Goal: Obtain resource: Download file/media

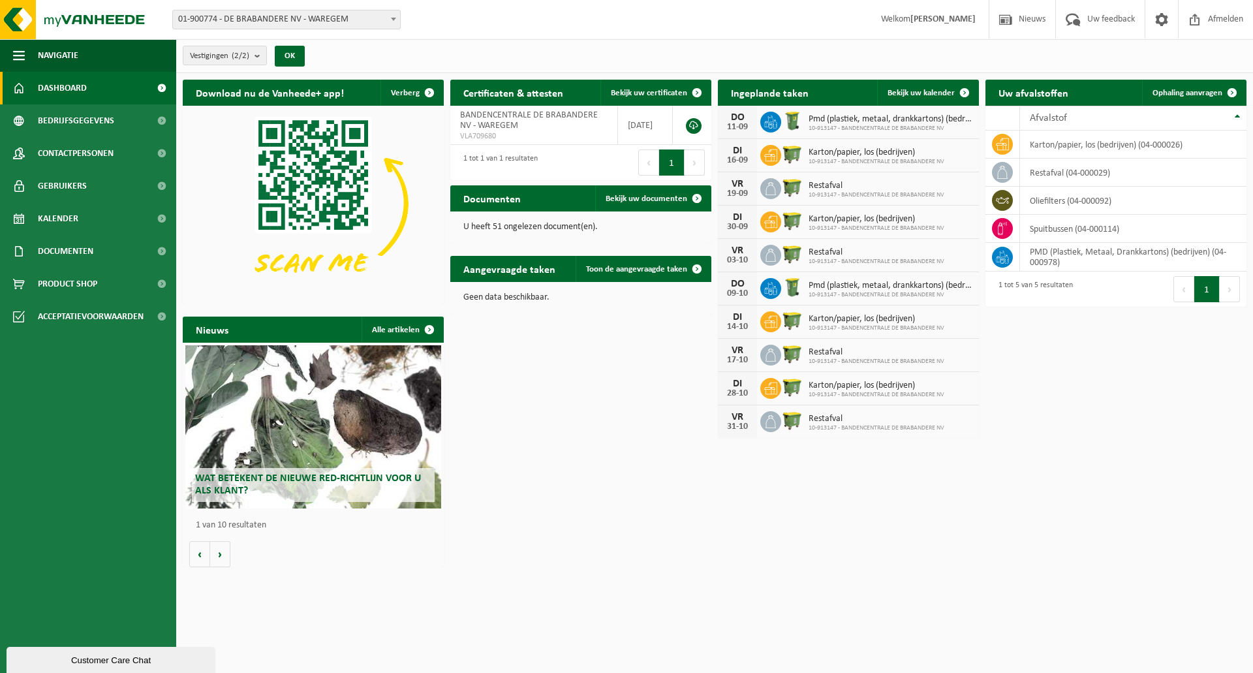
click at [1228, 672] on html "Vestiging: 01-900774 - DE BRABANDERE NV - WAREGEM 10-913147 - BANDENCENTRALE DE…" at bounding box center [626, 336] width 1253 height 673
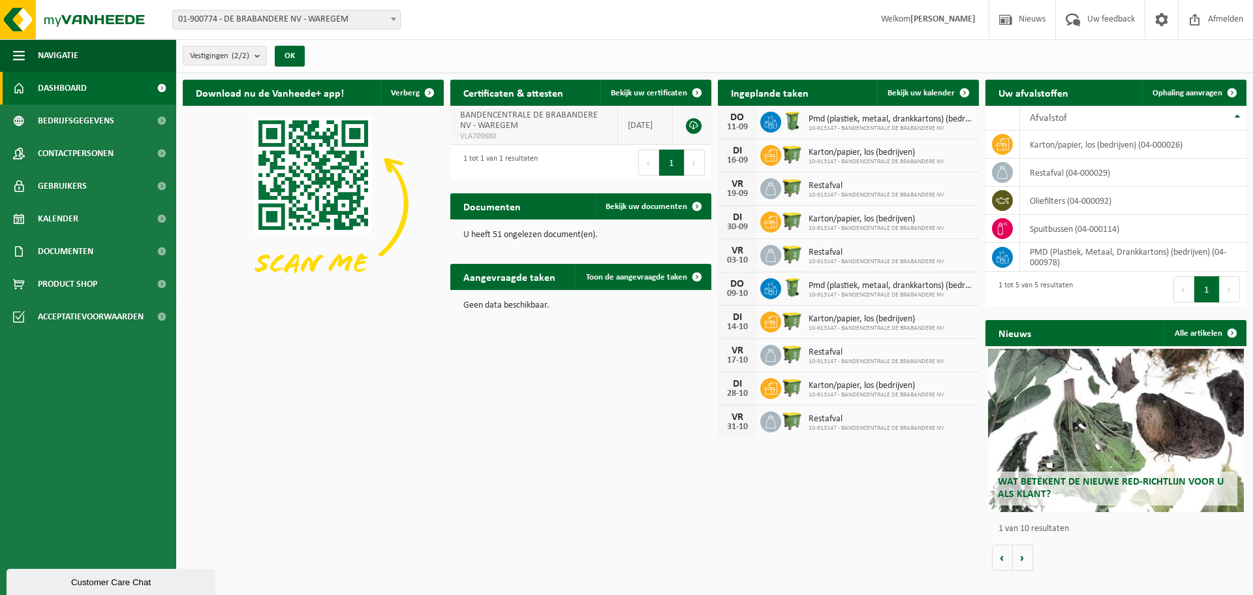
click at [520, 122] on td "BANDENCENTRALE DE BRABANDERE NV - WAREGEM VLA709680" at bounding box center [534, 125] width 168 height 39
click at [695, 127] on link at bounding box center [694, 126] width 16 height 16
click at [544, 237] on p "U heeft 51 ongelezen document(en)." at bounding box center [580, 234] width 235 height 9
click at [633, 206] on span "Bekijk uw documenten" at bounding box center [647, 206] width 82 height 8
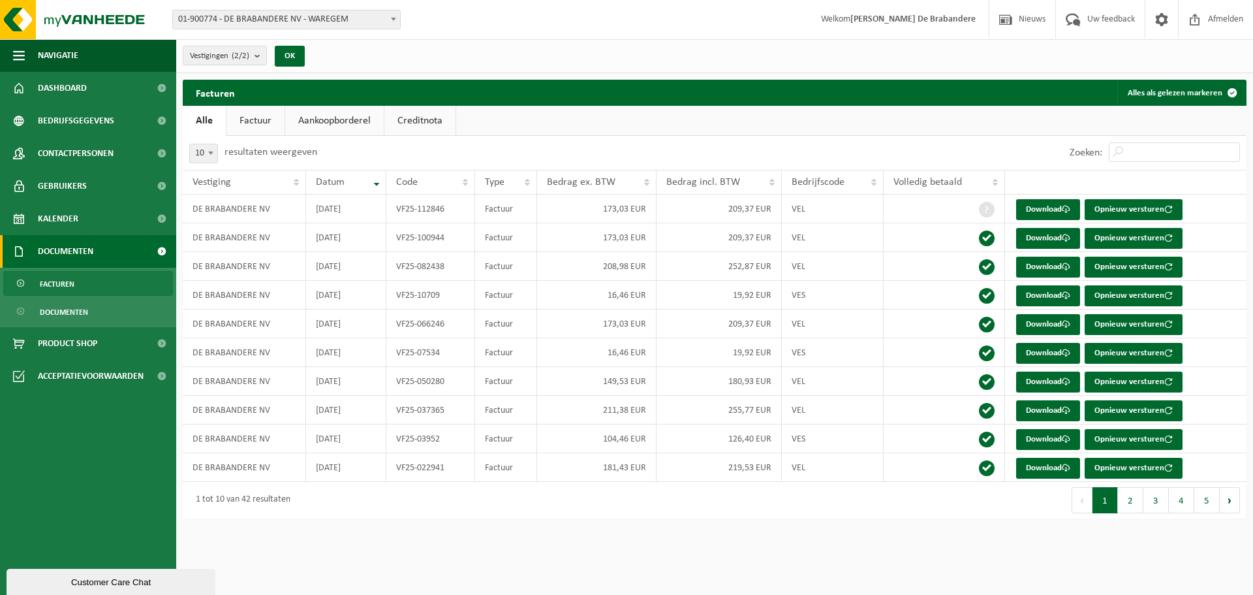
click at [1131, 497] on button "2" at bounding box center [1130, 500] width 25 height 26
click at [1152, 501] on button "3" at bounding box center [1156, 500] width 25 height 26
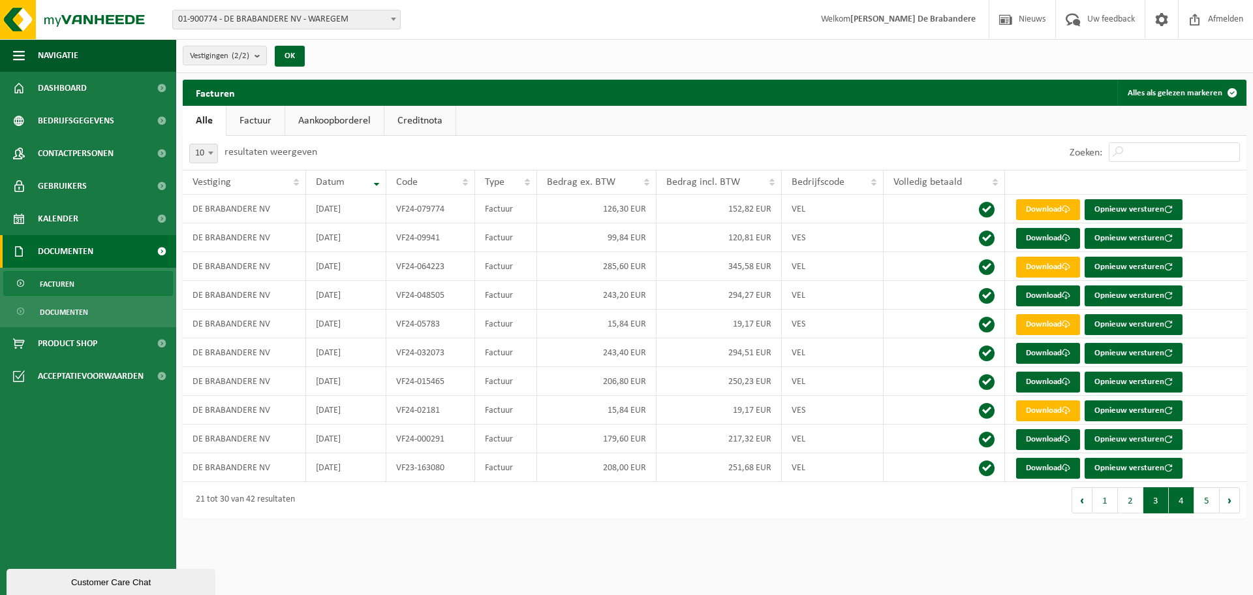
click at [1178, 500] on button "4" at bounding box center [1181, 500] width 25 height 26
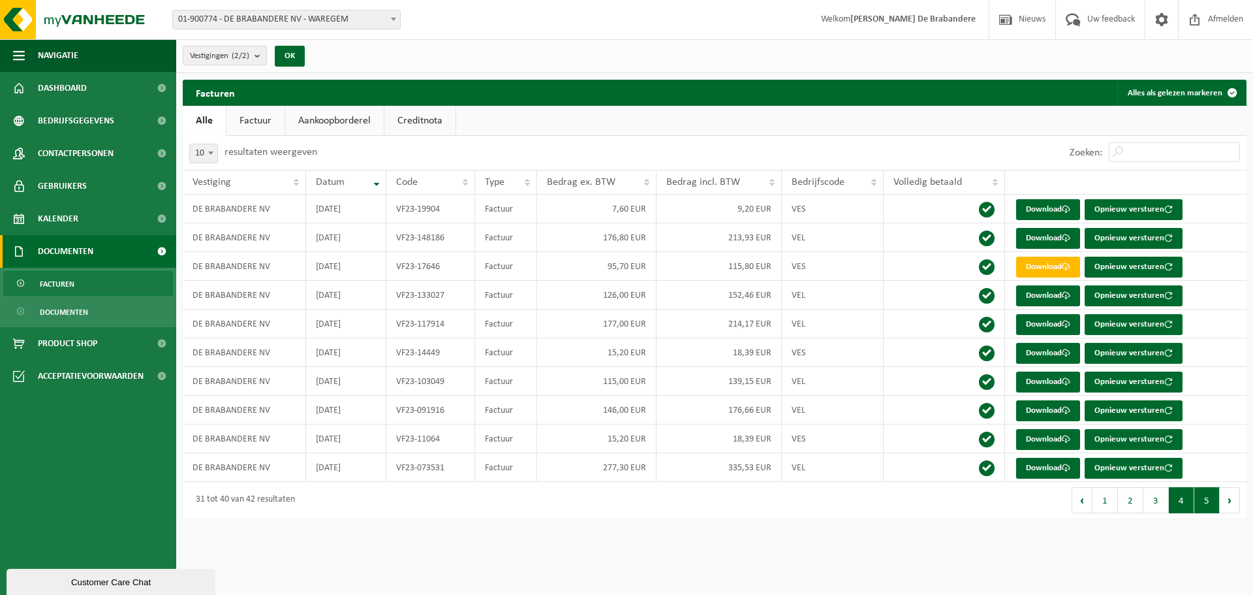
click at [1204, 495] on button "5" at bounding box center [1207, 500] width 25 height 26
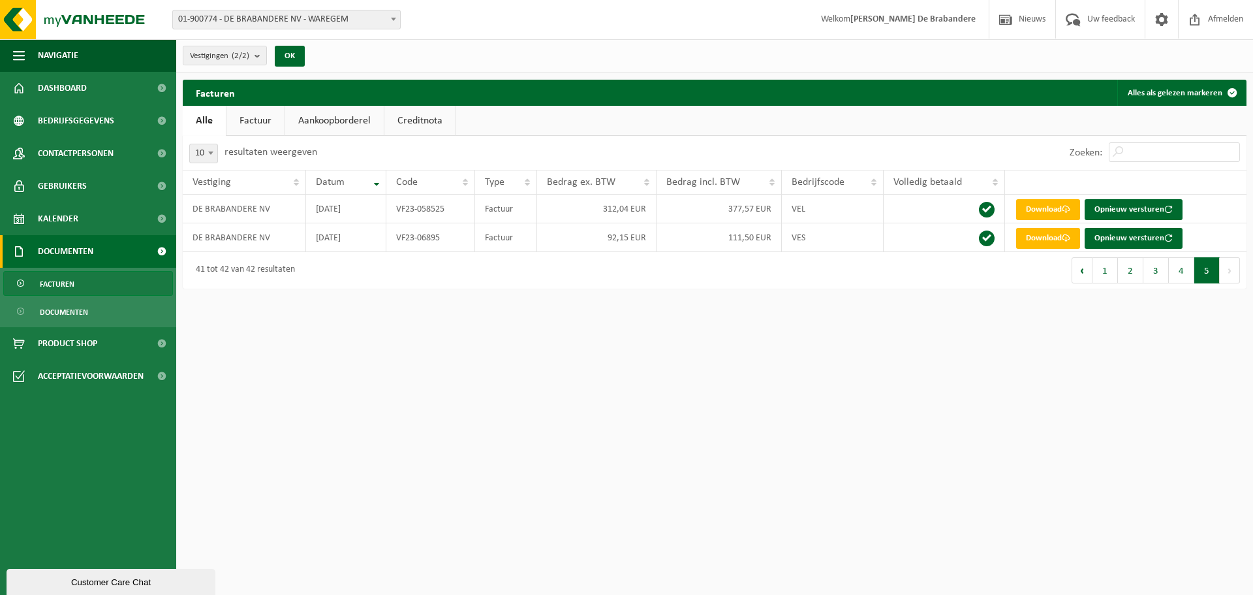
click at [1101, 268] on button "1" at bounding box center [1105, 270] width 25 height 26
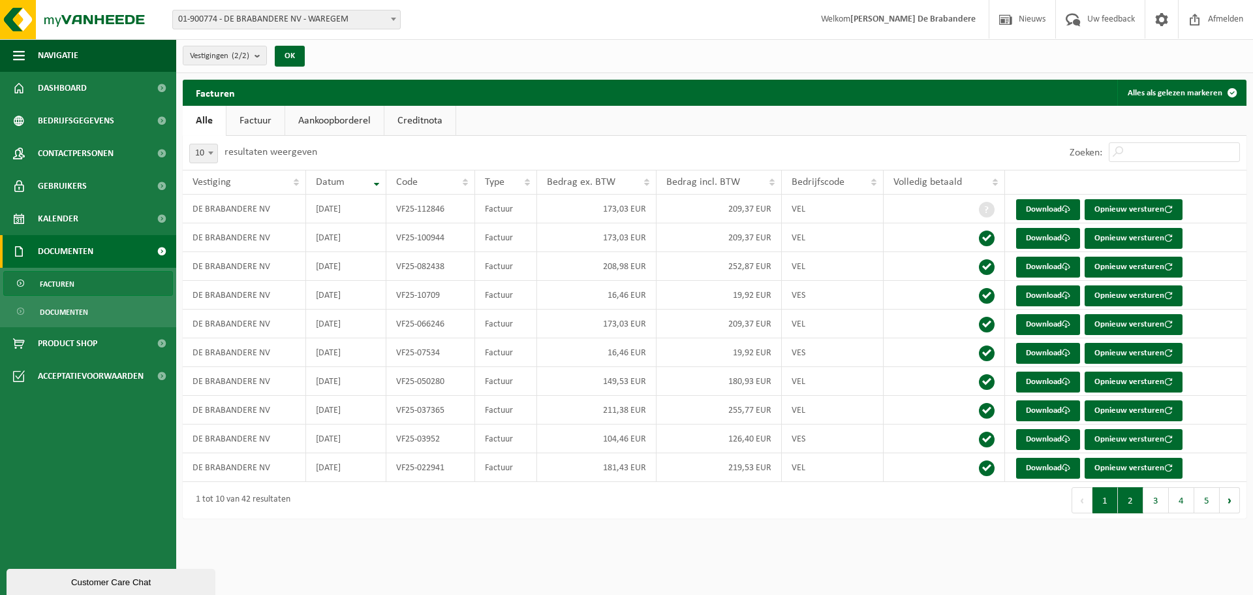
click at [1136, 492] on button "2" at bounding box center [1130, 500] width 25 height 26
click at [1153, 499] on button "3" at bounding box center [1156, 500] width 25 height 26
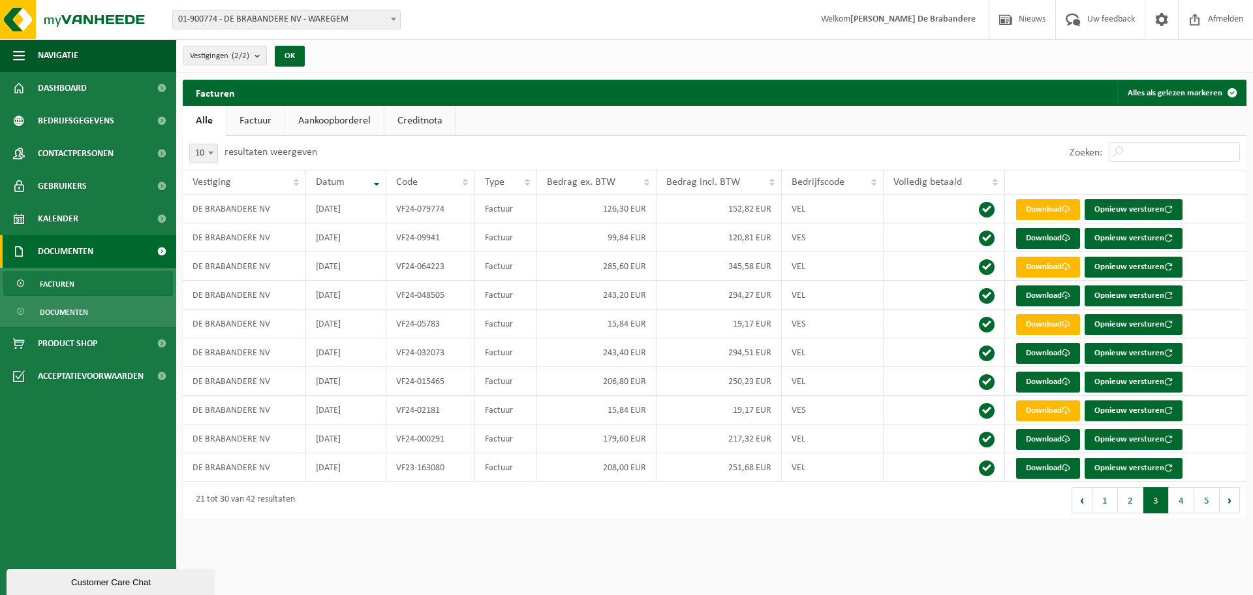
click at [1191, 500] on button "4" at bounding box center [1181, 500] width 25 height 26
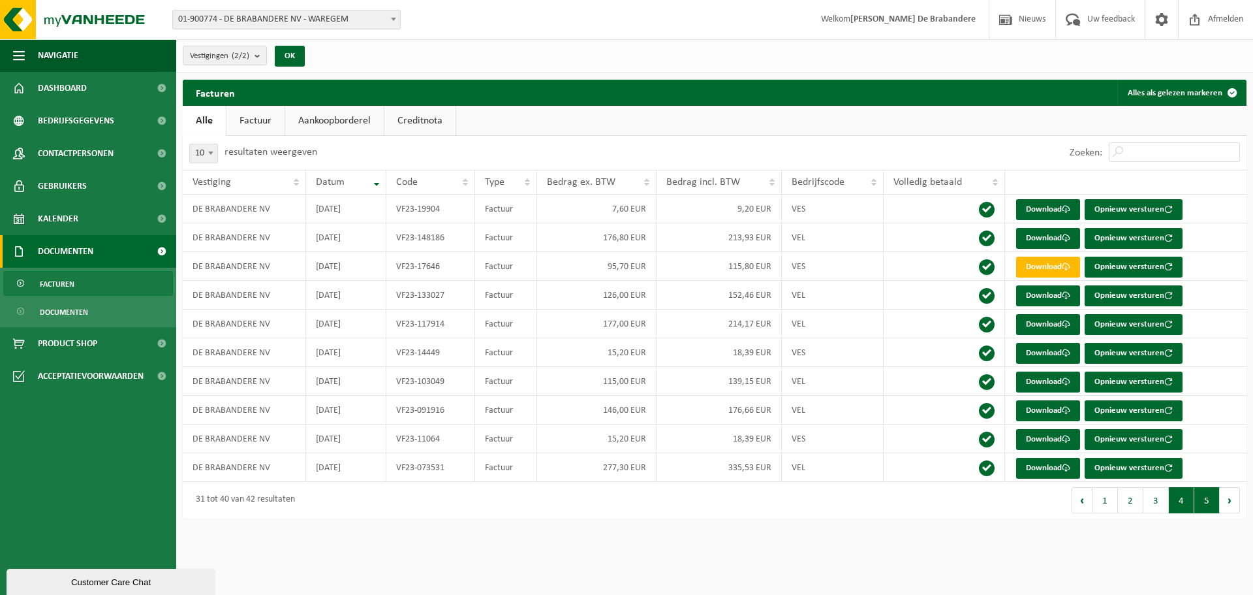
click at [1210, 501] on button "5" at bounding box center [1207, 500] width 25 height 26
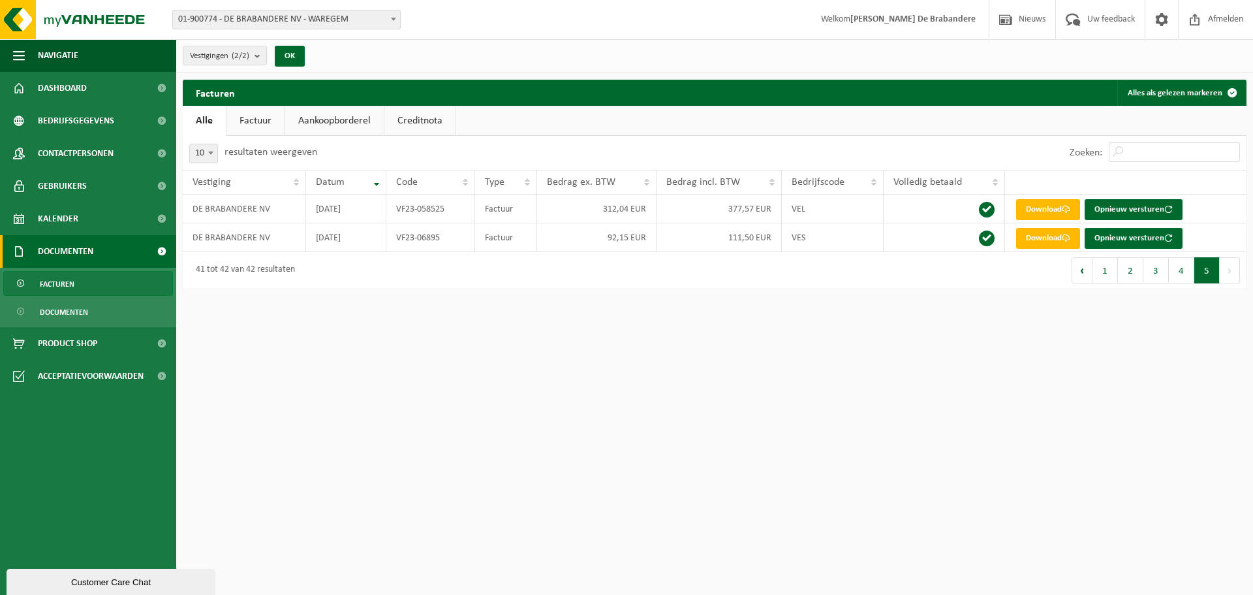
click at [1097, 270] on button "1" at bounding box center [1105, 270] width 25 height 26
